Goal: Task Accomplishment & Management: Manage account settings

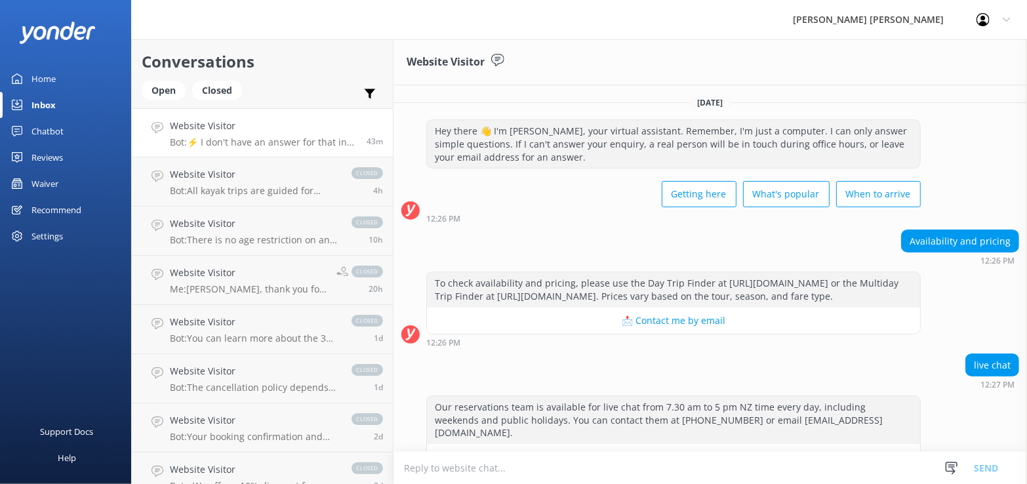
scroll to position [173, 0]
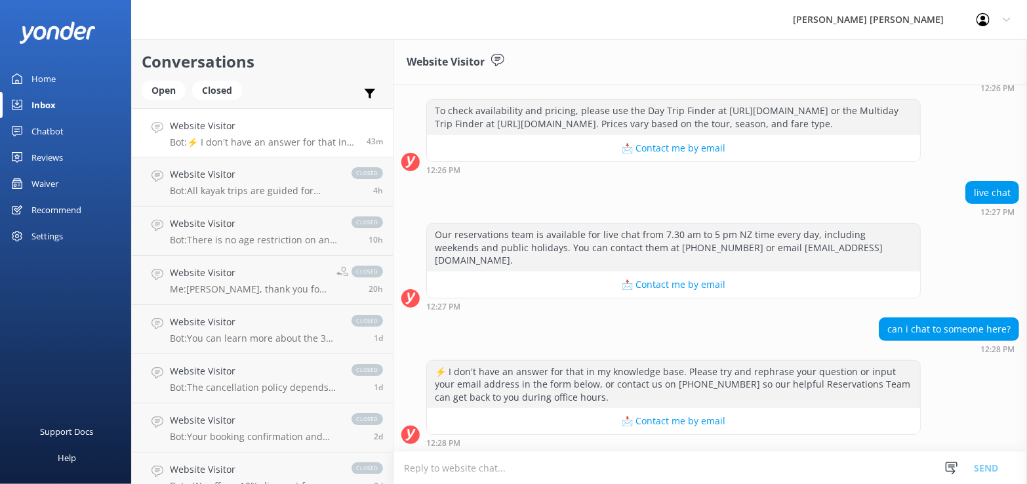
click at [30, 100] on link "Inbox" at bounding box center [65, 105] width 131 height 26
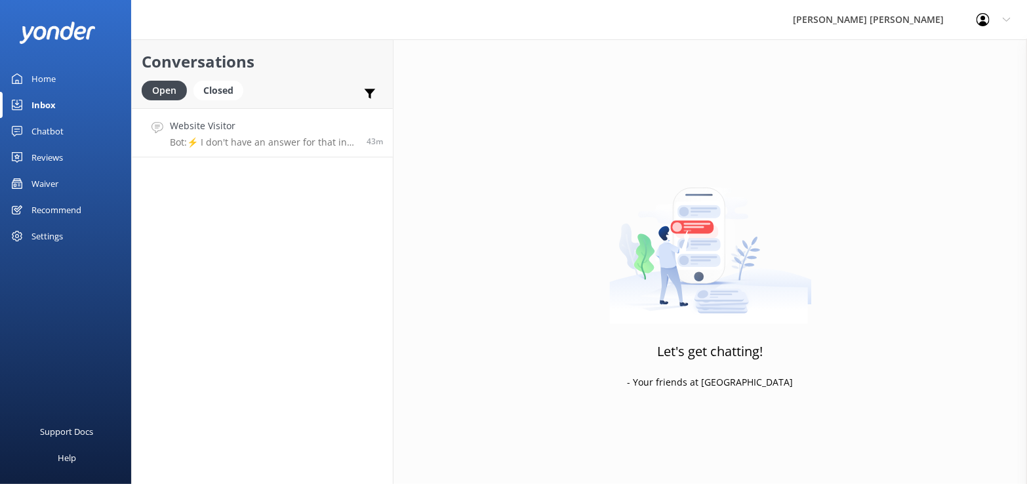
click at [291, 142] on p "Bot: ⚡ I don't have an answer for that in my knowledge base. Please try and rep…" at bounding box center [263, 142] width 187 height 12
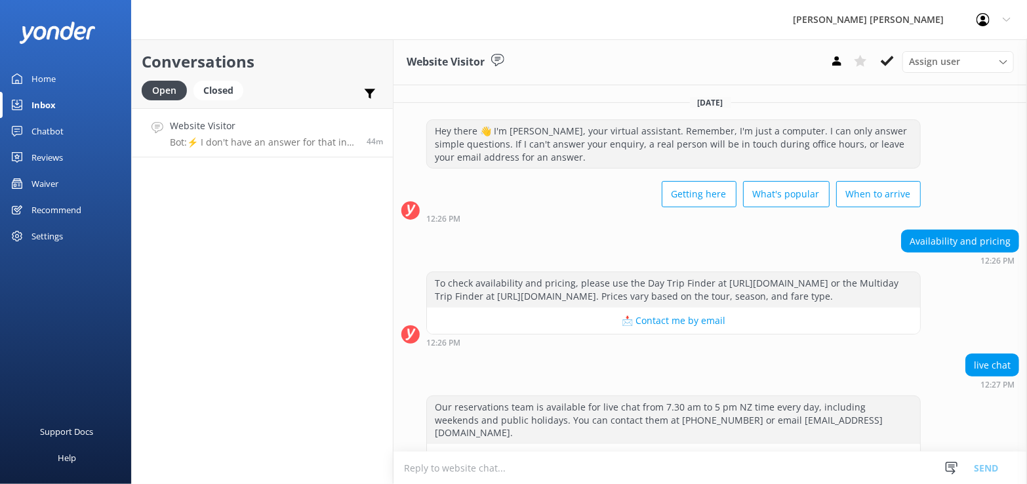
click at [51, 103] on div "Inbox" at bounding box center [43, 105] width 24 height 26
